Goal: Transaction & Acquisition: Purchase product/service

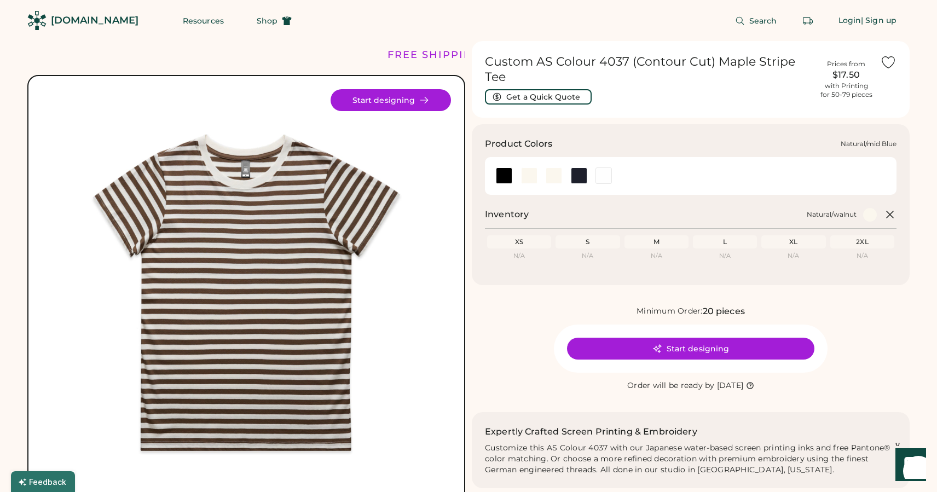
click at [524, 177] on div at bounding box center [529, 175] width 16 height 16
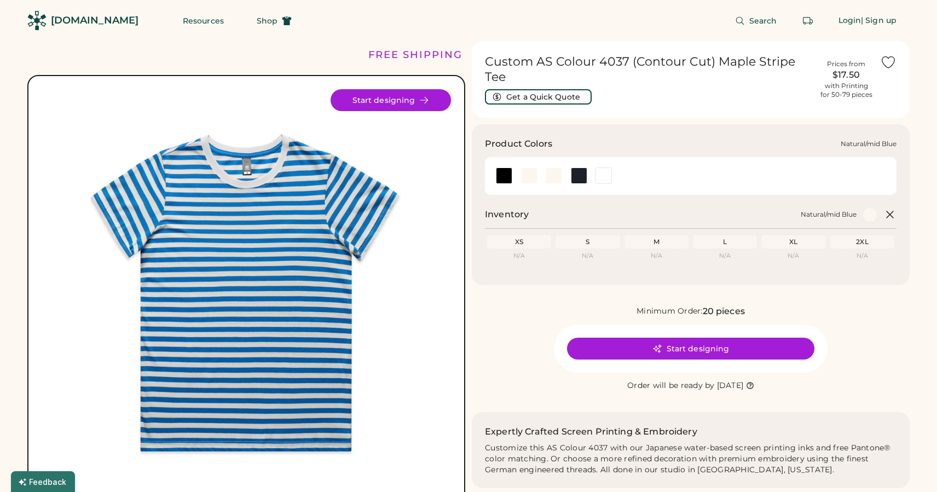
click at [524, 179] on div at bounding box center [529, 175] width 16 height 16
click at [543, 177] on div at bounding box center [553, 175] width 25 height 16
click at [550, 177] on div at bounding box center [553, 175] width 16 height 16
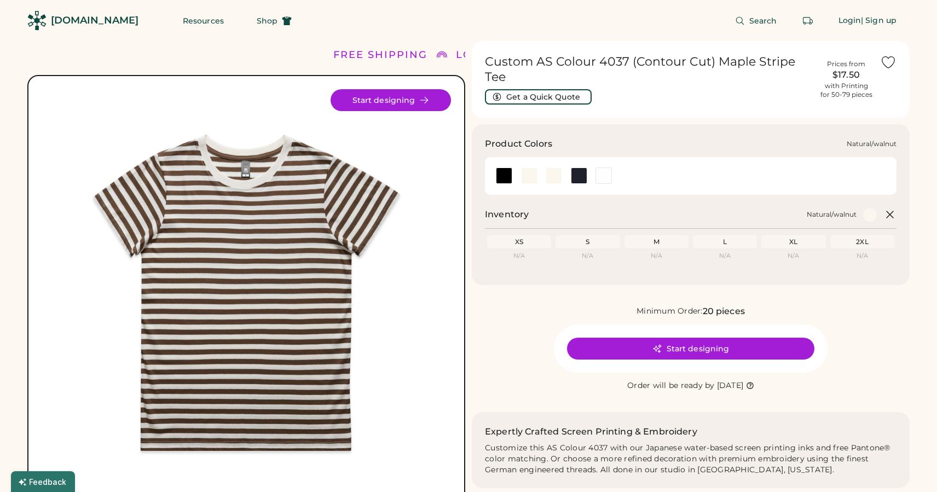
click at [588, 177] on div at bounding box center [578, 175] width 25 height 16
click at [583, 179] on div at bounding box center [579, 175] width 16 height 16
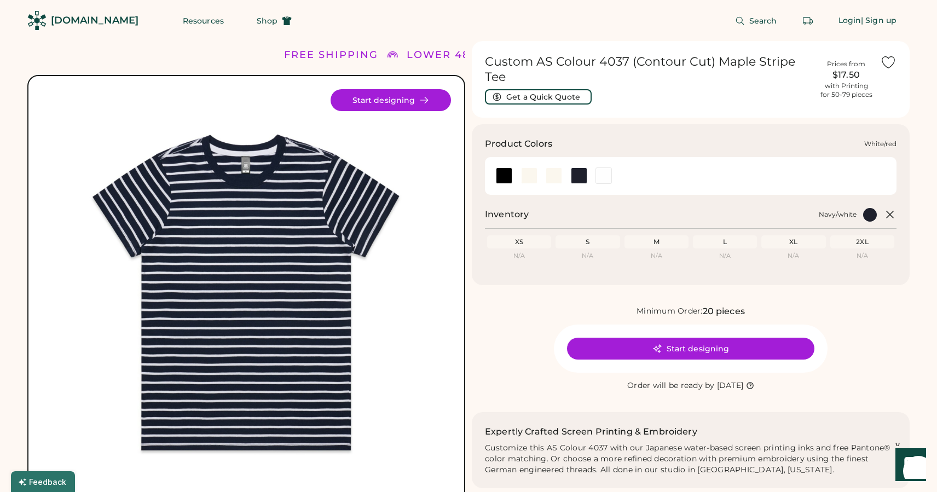
click at [611, 177] on div at bounding box center [603, 175] width 16 height 16
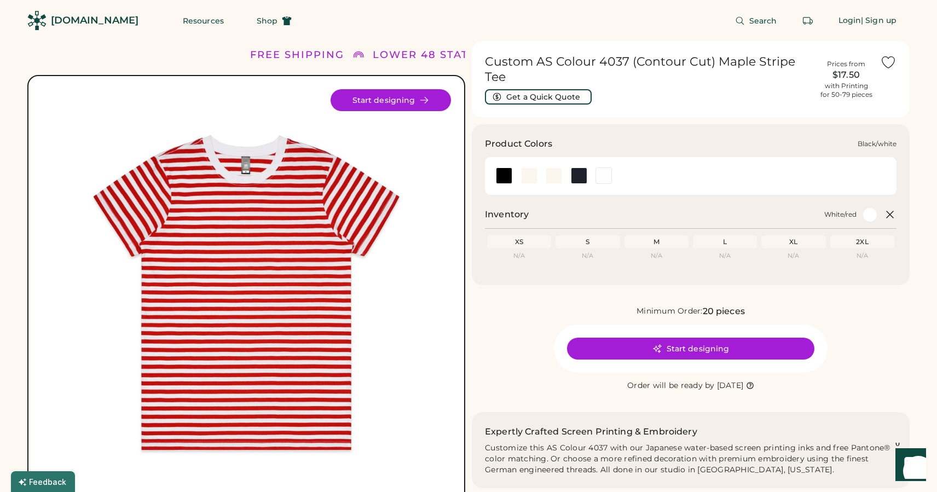
click at [505, 178] on div at bounding box center [504, 175] width 16 height 16
